Goal: Transaction & Acquisition: Obtain resource

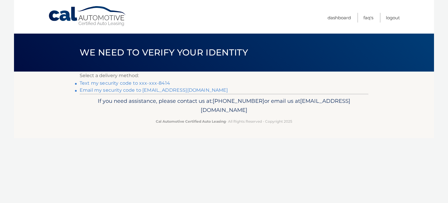
click at [109, 83] on link "Text my security code to xxx-xxx-8414" at bounding box center [125, 83] width 90 height 6
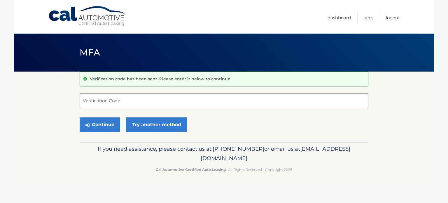
click at [118, 104] on input "Verification Code" at bounding box center [224, 100] width 289 height 15
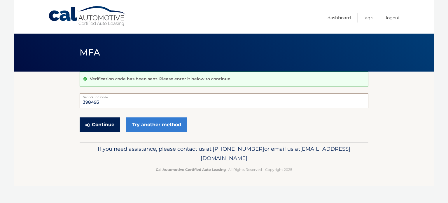
type input "398493"
click at [104, 125] on button "Continue" at bounding box center [100, 124] width 41 height 15
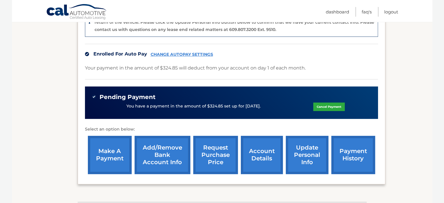
scroll to position [175, 0]
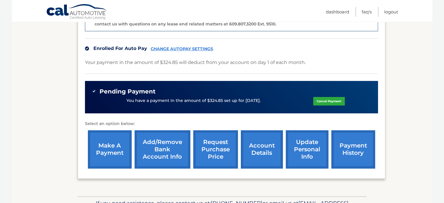
click at [268, 140] on link "account details" at bounding box center [262, 149] width 42 height 38
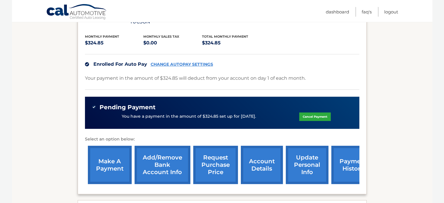
scroll to position [136, 0]
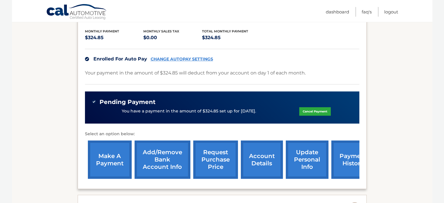
click at [221, 149] on link "request purchase price" at bounding box center [215, 159] width 45 height 38
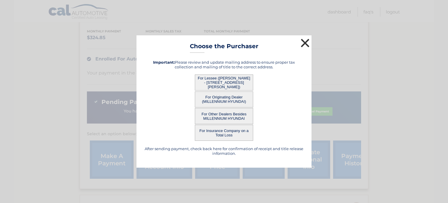
click at [305, 40] on button "×" at bounding box center [305, 43] width 12 height 12
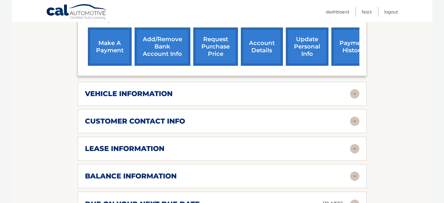
scroll to position [292, 0]
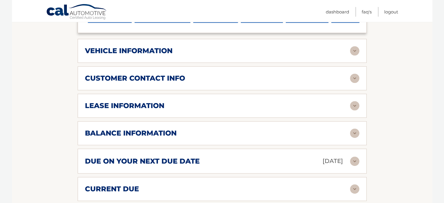
click at [354, 101] on img at bounding box center [354, 105] width 9 height 9
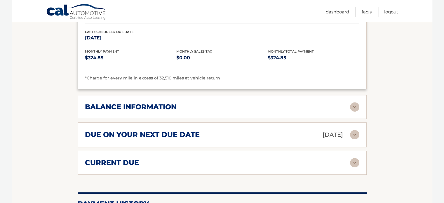
scroll to position [439, 0]
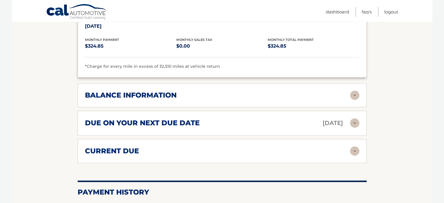
click at [354, 90] on img at bounding box center [354, 94] width 9 height 9
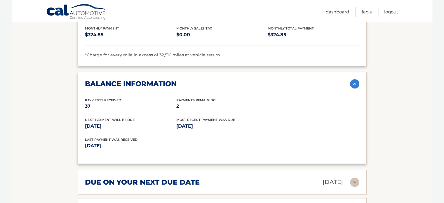
scroll to position [273, 0]
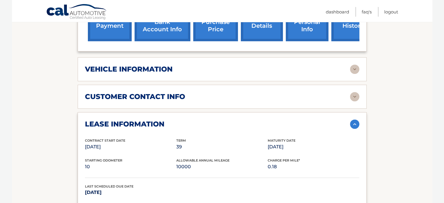
click at [355, 64] on img at bounding box center [354, 68] width 9 height 9
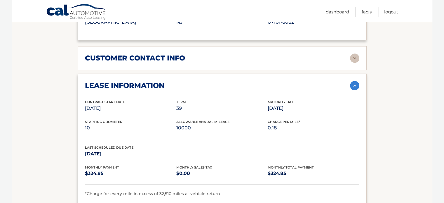
scroll to position [456, 0]
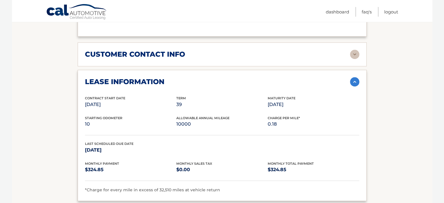
click at [357, 50] on img at bounding box center [354, 54] width 9 height 9
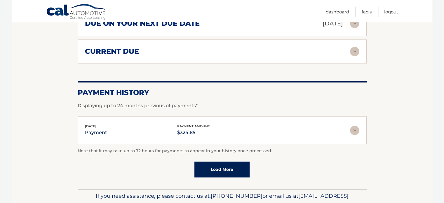
scroll to position [882, 0]
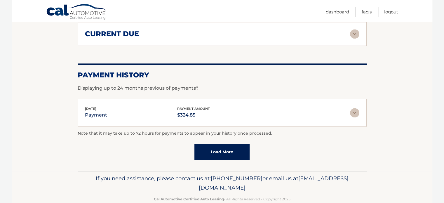
click at [226, 144] on link "Load More" at bounding box center [221, 152] width 55 height 16
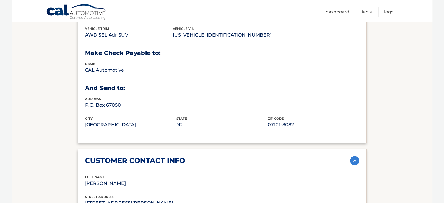
scroll to position [173, 0]
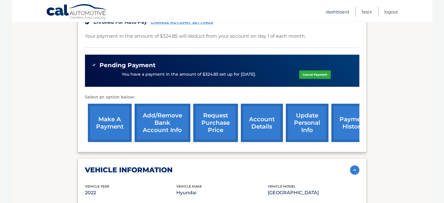
click at [335, 13] on link "Dashboard" at bounding box center [337, 12] width 23 height 10
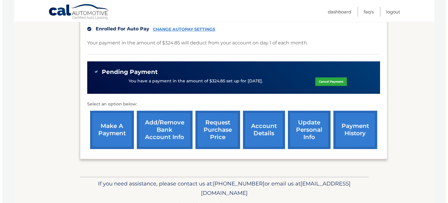
scroll to position [203, 0]
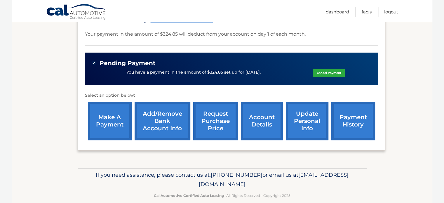
click at [219, 108] on link "request purchase price" at bounding box center [215, 121] width 45 height 38
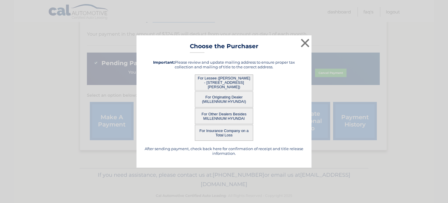
click at [223, 81] on button "For Lessee ([PERSON_NAME] - [STREET_ADDRESS][PERSON_NAME])" at bounding box center [224, 82] width 58 height 16
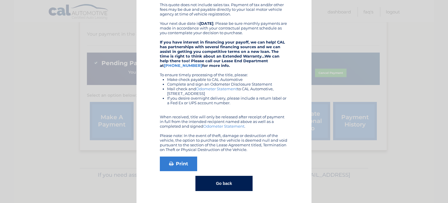
scroll to position [0, 0]
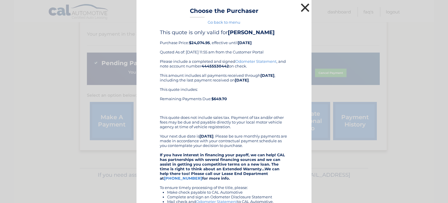
click at [301, 6] on button "×" at bounding box center [305, 8] width 12 height 12
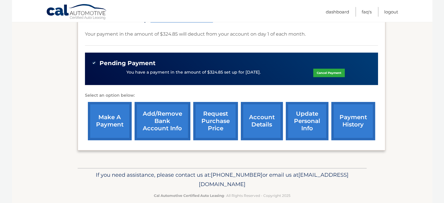
click at [217, 115] on link "request purchase price" at bounding box center [215, 121] width 45 height 38
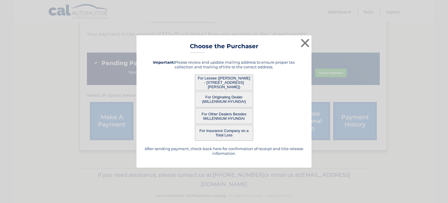
click at [230, 117] on button "For Other Dealers Besides MILLENNIUM HYUNDAI" at bounding box center [224, 116] width 58 height 16
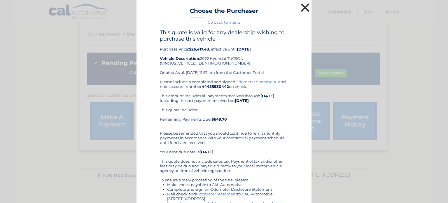
click at [304, 6] on button "×" at bounding box center [305, 8] width 12 height 12
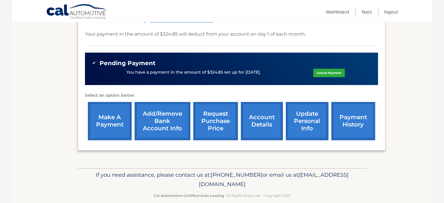
click at [217, 111] on link "request purchase price" at bounding box center [215, 121] width 45 height 38
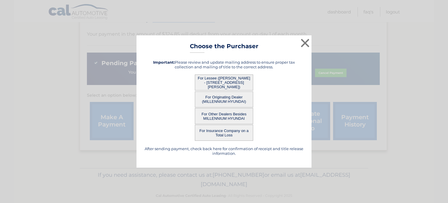
click at [226, 98] on button "For Originating Dealer (MILLENNIUM HYUNDAI)" at bounding box center [224, 99] width 58 height 16
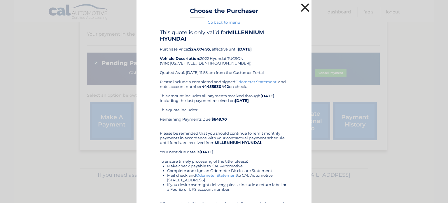
click at [306, 7] on button "×" at bounding box center [305, 8] width 12 height 12
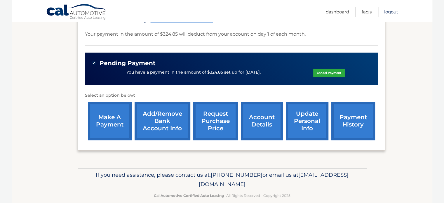
click at [393, 12] on link "Logout" at bounding box center [391, 12] width 14 height 10
